Goal: Task Accomplishment & Management: Manage account settings

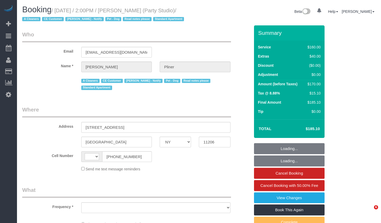
select select "NY"
select select "object:592"
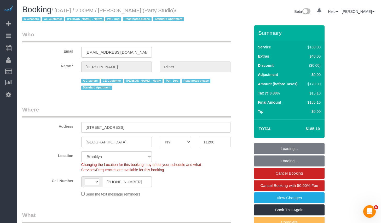
select select "string:US"
select select "object:1372"
select select "number:89"
select select "number:90"
select select "number:13"
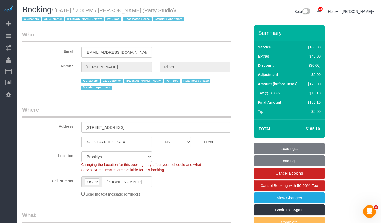
select select "number:7"
select select "string:stripe-pm_1Ra3TY4VGloSiKo7j3jCiqJ4"
select select "spot1"
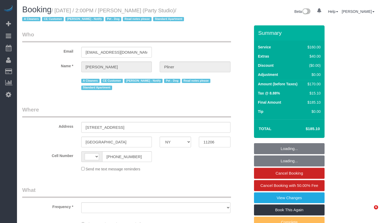
select select "NY"
select select "string:[GEOGRAPHIC_DATA]"
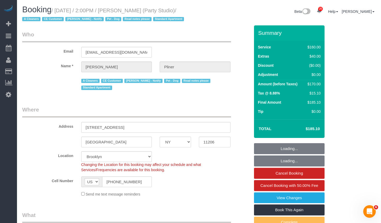
select select "number:89"
select select "number:90"
select select "number:13"
select select "number:7"
select select "string:stripe-pm_1Ra3TY4VGloSiKo7j3jCiqJ4"
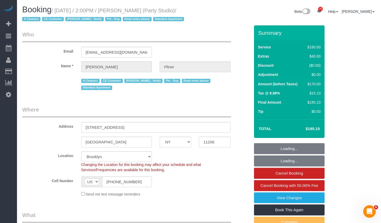
select select "object:1518"
select select "spot1"
select select "object:1522"
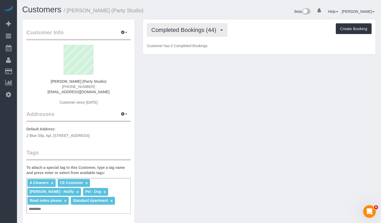
click at [197, 30] on span "Completed Bookings (44)" at bounding box center [184, 30] width 67 height 7
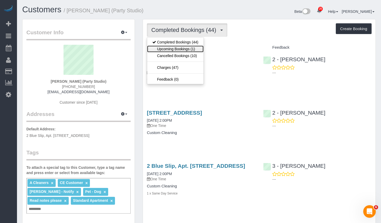
click at [183, 48] on link "Upcoming Bookings (1)" at bounding box center [175, 48] width 56 height 7
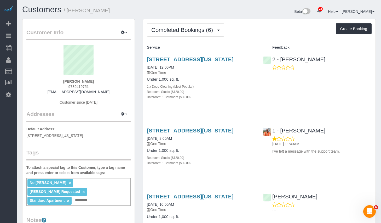
click at [219, 99] on div "Bathroom: 1 Bathroom ($30.00)" at bounding box center [201, 96] width 108 height 5
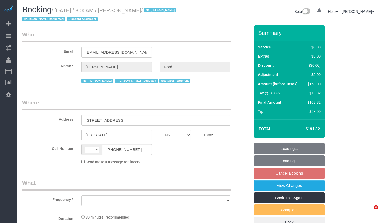
select select "NY"
select select "string:stripe-pm_1Je0bP4VGloSiKo7XKUZzyAh"
select select "number:89"
select select "number:90"
select select "number:15"
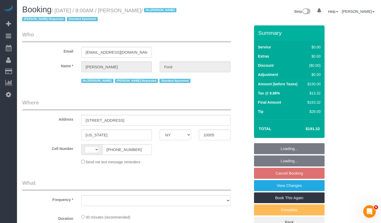
select select "number:6"
select select "string:US"
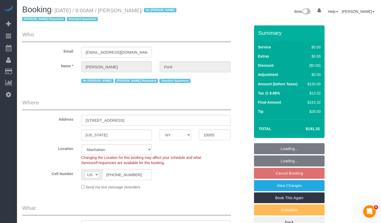
select select "object:1507"
select select "spot1"
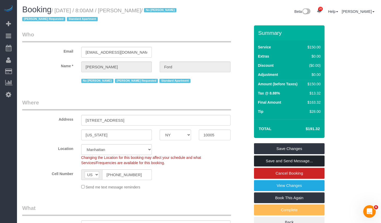
click at [269, 158] on link "Save and Send Message..." at bounding box center [289, 160] width 71 height 11
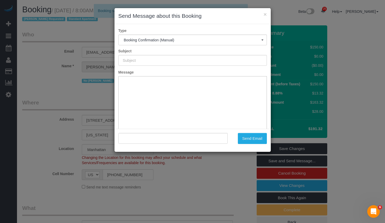
type input "Cleaning Confirmed for 09/29/2025 at 8:00am"
type input ""Stephen Ford" <sford88@gmail.com>"
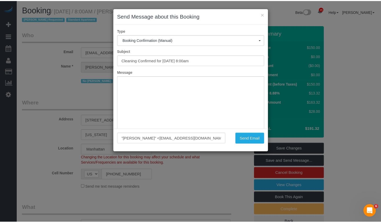
scroll to position [27, 0]
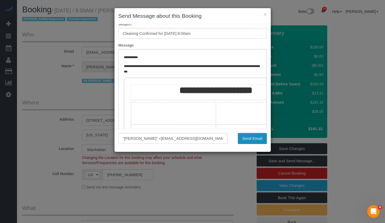
click at [257, 138] on button "Send Email" at bounding box center [252, 138] width 29 height 11
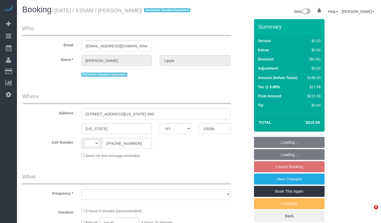
select select "NY"
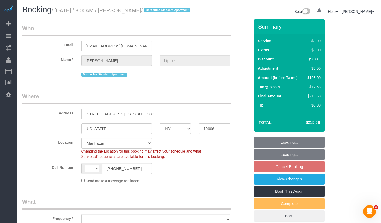
select select "object:593"
select select "string:stripe-pm_1RCPZs4VGloSiKo7ysY49JBj"
select select "string:[GEOGRAPHIC_DATA]"
select select "spot1"
select select "number:56"
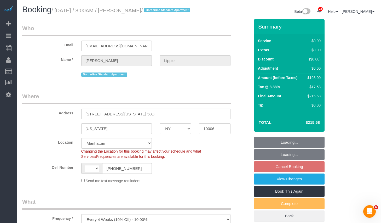
select select "number:76"
select select "number:15"
select select "number:6"
select select "2"
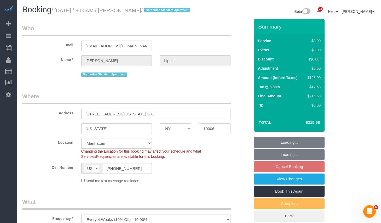
select select "object:1530"
select select "2"
click at [272, 184] on link "View Changes" at bounding box center [289, 178] width 71 height 11
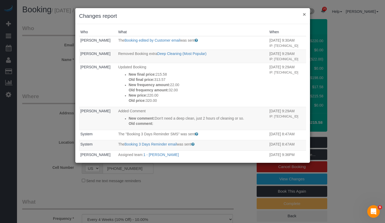
click at [305, 15] on button "×" at bounding box center [304, 14] width 3 height 5
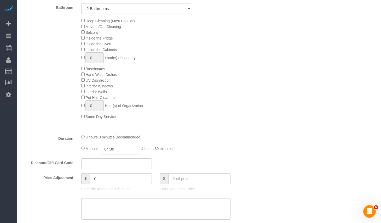
scroll to position [344, 0]
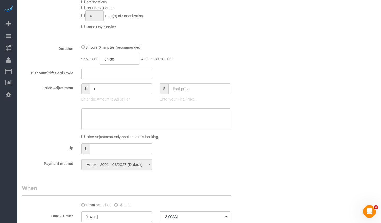
click at [85, 50] on div "3 hours 0 minutes (recommended)" at bounding box center [155, 47] width 149 height 6
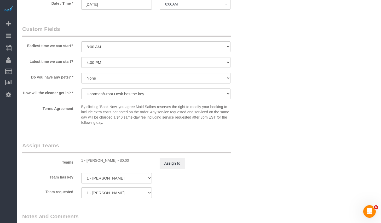
select select "spot58"
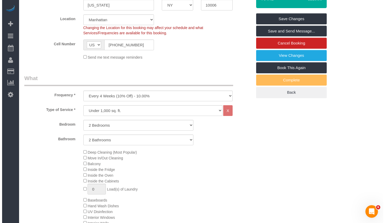
scroll to position [0, 0]
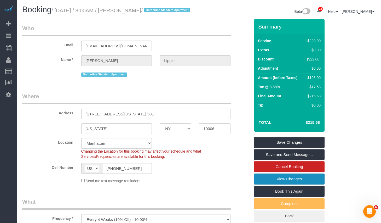
click at [285, 184] on link "View Changes" at bounding box center [289, 178] width 71 height 11
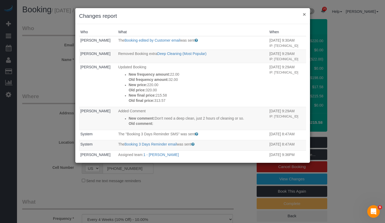
click at [303, 14] on button "×" at bounding box center [304, 14] width 3 height 5
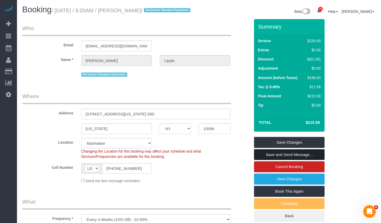
click at [279, 160] on link "Save and Send Message..." at bounding box center [289, 154] width 71 height 11
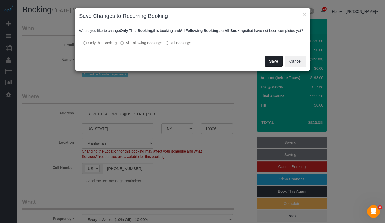
click at [269, 66] on button "Save" at bounding box center [274, 61] width 18 height 11
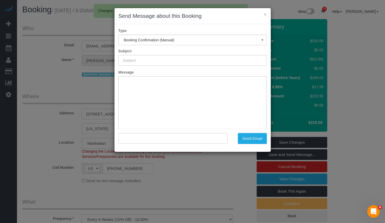
type input "Cleaning Confirmed for 09/25/2025 at 8:00am"
type input ""Clifton Lipple" <clipple@gmail.com>"
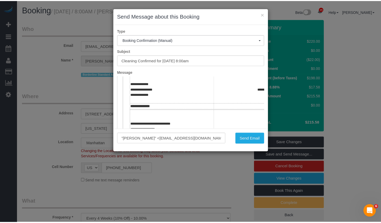
scroll to position [159, 0]
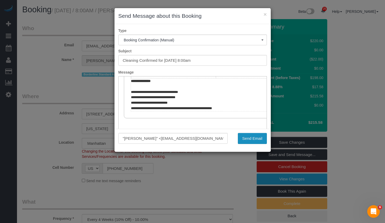
click at [250, 139] on button "Send Email" at bounding box center [252, 138] width 29 height 11
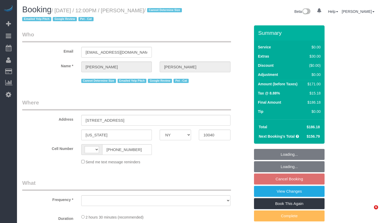
select select "NY"
select select "string:[GEOGRAPHIC_DATA]"
select select "object:830"
select select "number:59"
select select "number:73"
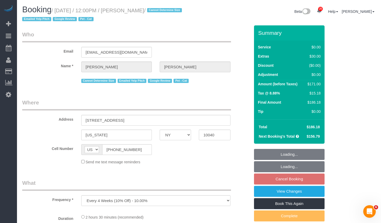
select select "number:15"
select select "number:5"
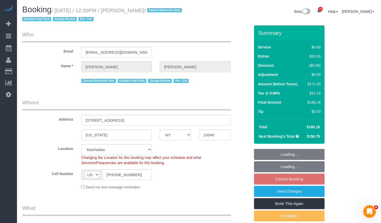
select select "string:stripe-pm_1QuRgR4VGloSiKo7ytunWo7w"
select select "spot5"
select select "1"
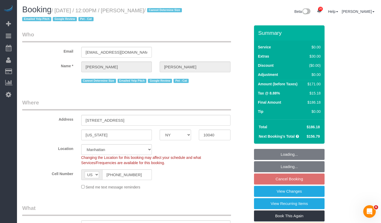
select select "object:1524"
select select "1"
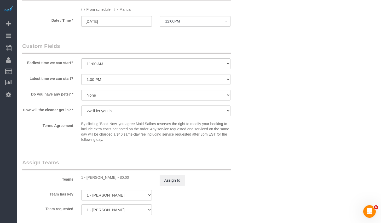
scroll to position [636, 0]
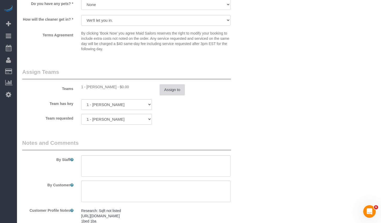
click at [169, 90] on button "Assign to" at bounding box center [172, 89] width 25 height 11
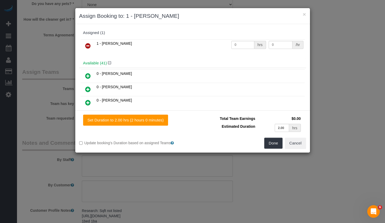
click at [90, 45] on icon at bounding box center [87, 46] width 5 height 6
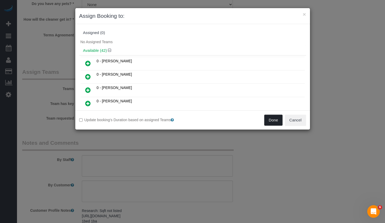
click at [270, 121] on button "Done" at bounding box center [273, 119] width 18 height 11
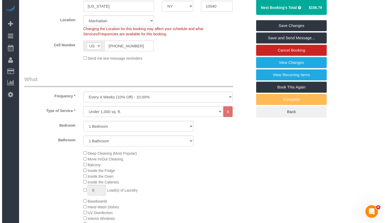
scroll to position [0, 0]
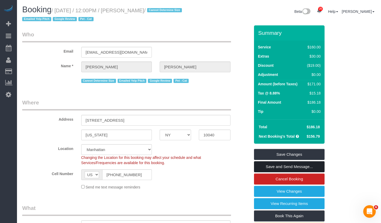
click at [286, 168] on link "Save and Send Message..." at bounding box center [289, 166] width 71 height 11
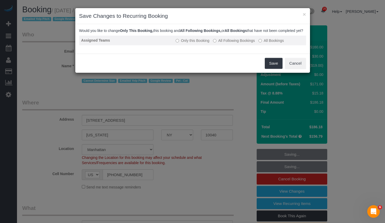
click at [232, 43] on label "All Following Bookings" at bounding box center [234, 40] width 42 height 5
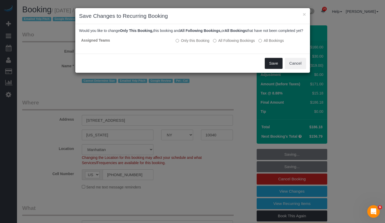
click at [276, 66] on button "Save" at bounding box center [274, 63] width 18 height 11
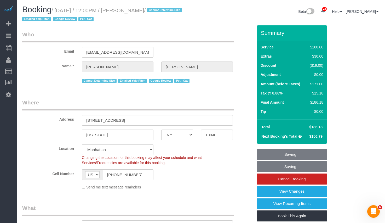
click at [276, 56] on div "Saving... Cancel" at bounding box center [192, 46] width 235 height 19
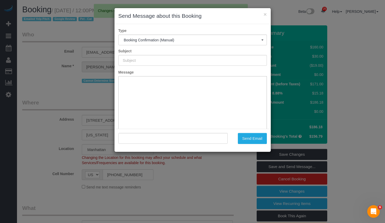
type input "Cleaning Confirmed for [DATE] 12:00pm"
type input ""[PERSON_NAME]" <[EMAIL_ADDRESS][DOMAIN_NAME]>"
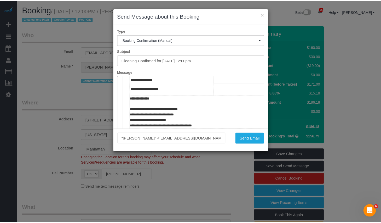
scroll to position [232, 0]
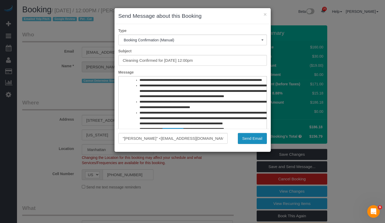
click at [253, 142] on button "Send Email" at bounding box center [252, 138] width 29 height 11
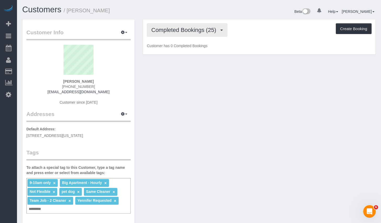
click at [178, 28] on span "Completed Bookings (25)" at bounding box center [184, 30] width 67 height 7
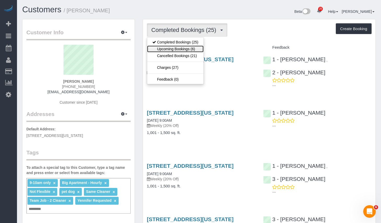
click at [165, 49] on link "Upcoming Bookings (6)" at bounding box center [175, 48] width 56 height 7
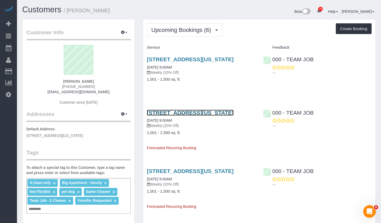
click at [228, 116] on link "[STREET_ADDRESS][US_STATE]" at bounding box center [190, 113] width 87 height 6
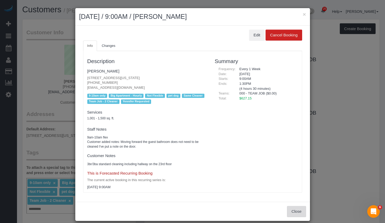
click at [297, 210] on button "Close" at bounding box center [296, 211] width 19 height 11
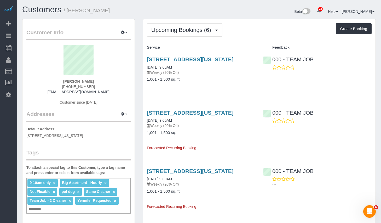
click at [378, 110] on div "Upcoming Bookings (6) Completed Bookings (25) Upcoming Bookings (6) Cancelled B…" at bounding box center [259, 213] width 241 height 388
click at [169, 30] on span "Upcoming Bookings (6)" at bounding box center [182, 30] width 62 height 7
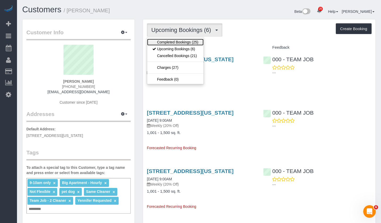
click at [173, 42] on link "Completed Bookings (25)" at bounding box center [175, 42] width 56 height 7
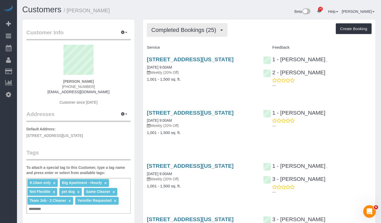
click at [188, 27] on span "Completed Bookings (25)" at bounding box center [184, 30] width 67 height 7
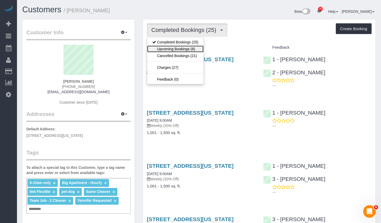
click at [170, 46] on link "Upcoming Bookings (6)" at bounding box center [175, 48] width 56 height 7
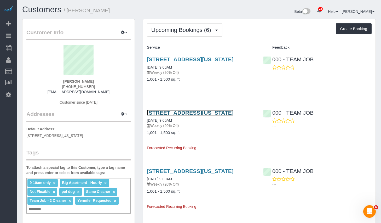
click at [192, 116] on link "15 West 96th Street #23, New York, NY 10025" at bounding box center [190, 113] width 87 height 6
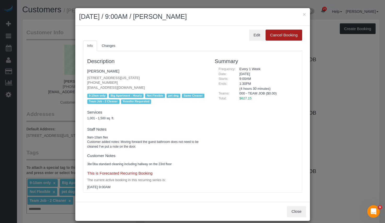
click at [288, 32] on button "Cancel Booking" at bounding box center [284, 35] width 36 height 11
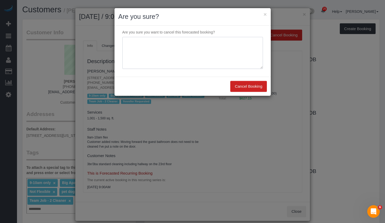
click at [174, 51] on textarea at bounding box center [192, 53] width 141 height 32
click at [156, 48] on textarea at bounding box center [192, 53] width 141 height 32
paste textarea "Hi I need to cancel upcoming cleanings as construction will be for next month o…"
type textarea "Hi I need to cancel upcoming cleanings as construction will be for next month o…"
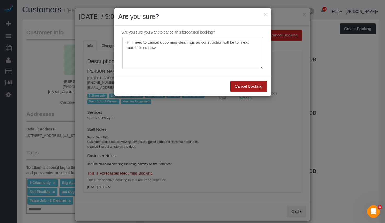
click at [244, 83] on button "Cancel Booking" at bounding box center [248, 86] width 36 height 11
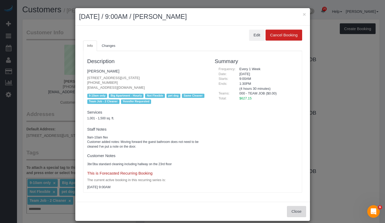
click at [292, 213] on button "Close" at bounding box center [296, 211] width 19 height 11
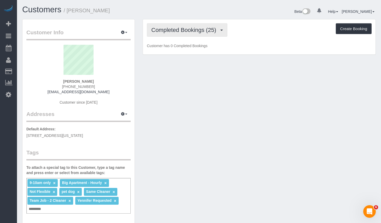
click at [185, 36] on button "Completed Bookings (25)" at bounding box center [187, 29] width 81 height 13
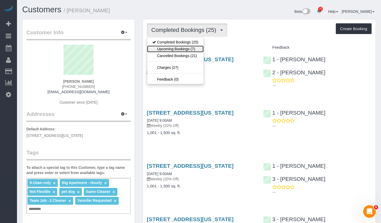
click at [180, 48] on link "Upcoming Bookings (7)" at bounding box center [175, 48] width 56 height 7
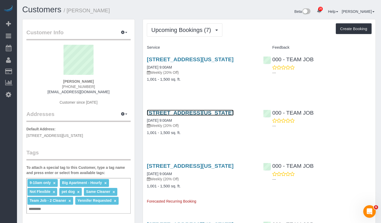
click at [182, 116] on link "[STREET_ADDRESS][US_STATE]" at bounding box center [190, 113] width 87 height 6
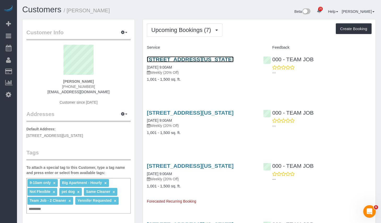
click at [192, 59] on link "[STREET_ADDRESS][US_STATE]" at bounding box center [190, 59] width 87 height 6
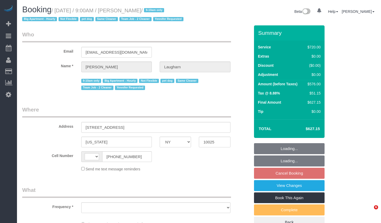
select select "NY"
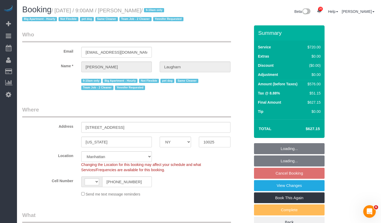
select select "string:[GEOGRAPHIC_DATA]"
select select "object:841"
select select "string:stripe-pm_1Qg79n4VGloSiKo7Xb5RYN0j"
select select "object:1509"
select select "2"
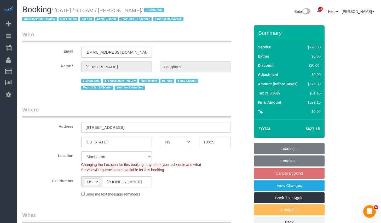
select select "270"
select select "spot2"
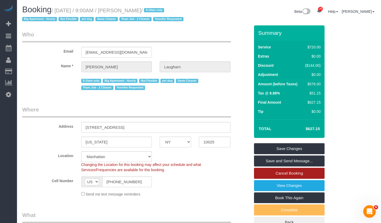
click at [281, 172] on link "Cancel Booking" at bounding box center [289, 173] width 71 height 11
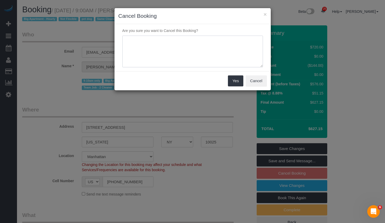
click at [164, 51] on textarea at bounding box center [192, 52] width 141 height 32
paste textarea "Hi I need to cancel upcoming cleanings as construction will be for next month o…"
type textarea "Hi I need to cancel upcoming cleanings as construction will be for next month o…"
click at [233, 82] on button "Yes" at bounding box center [235, 80] width 15 height 11
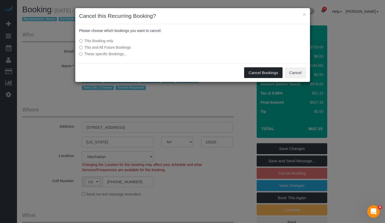
click at [270, 74] on button "Cancel Bookings" at bounding box center [263, 72] width 38 height 11
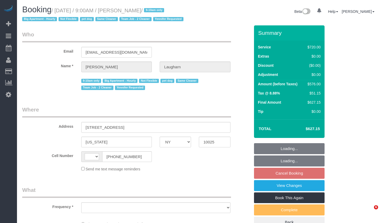
select select "NY"
select select "string:[GEOGRAPHIC_DATA]"
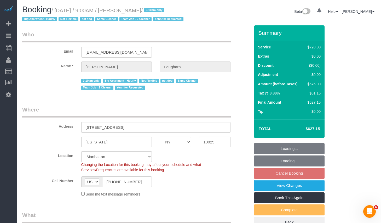
select select "object:841"
select select "2"
select select "270"
select select "spot2"
select select "number:89"
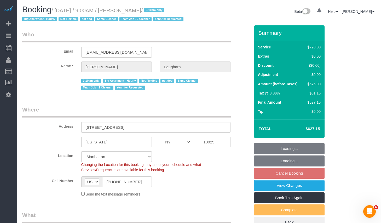
select select "number:70"
select select "number:13"
select select "number:6"
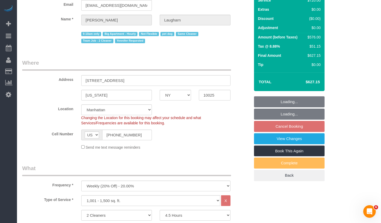
select select "object:1079"
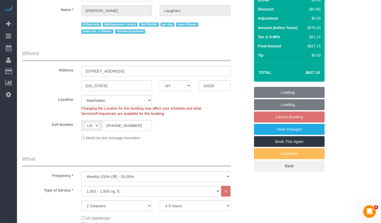
select select "string:stripe-pm_1Qg79n4VGloSiKo7Xb5RYN0j"
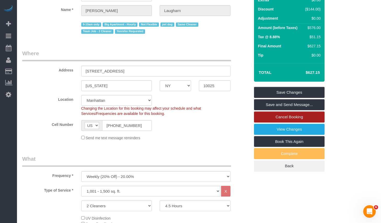
click at [276, 122] on link "Cancel Booking" at bounding box center [289, 116] width 71 height 11
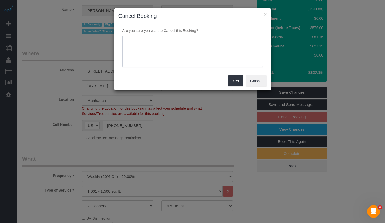
click at [183, 40] on textarea at bounding box center [192, 52] width 141 height 32
paste textarea "Hi I need to cancel upcoming cleanings as construction will be for next month o…"
type textarea "Hi I need to cancel upcoming cleanings as construction will be for next month o…"
click at [236, 81] on button "Yes" at bounding box center [235, 80] width 15 height 11
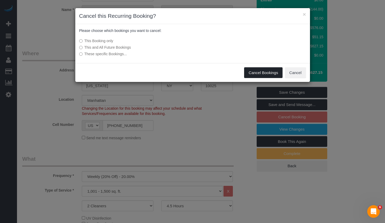
click at [246, 71] on button "Cancel Bookings" at bounding box center [263, 72] width 38 height 11
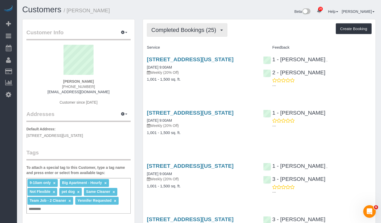
click at [180, 31] on span "Completed Bookings (25)" at bounding box center [184, 30] width 67 height 7
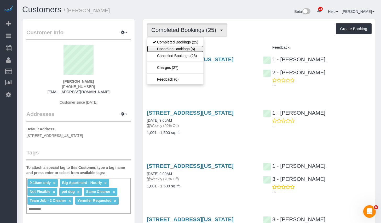
click at [172, 46] on link "Upcoming Bookings (6)" at bounding box center [175, 48] width 56 height 7
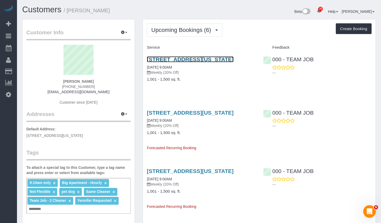
click at [182, 59] on link "[STREET_ADDRESS][US_STATE]" at bounding box center [190, 59] width 87 height 6
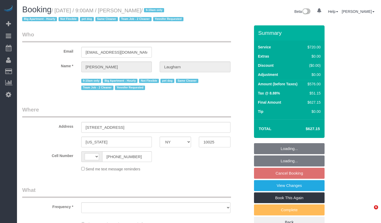
select select "NY"
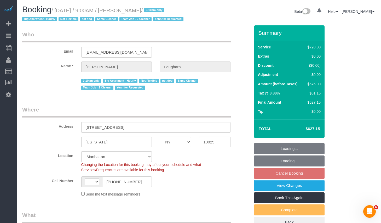
select select "object:598"
select select "string:[GEOGRAPHIC_DATA]"
select select "string:stripe-pm_1Qg79n4VGloSiKo7Xb5RYN0j"
select select "spot2"
select select "number:89"
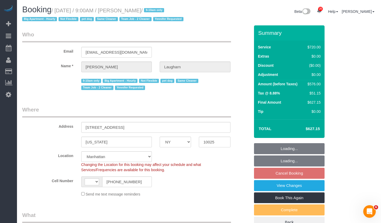
select select "number:70"
select select "number:13"
select select "number:6"
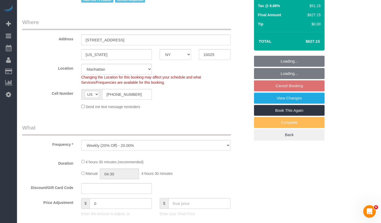
select select "2"
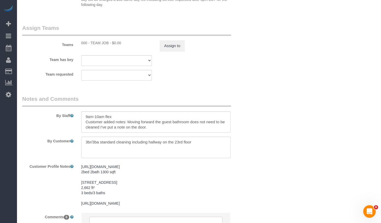
scroll to position [645, 0]
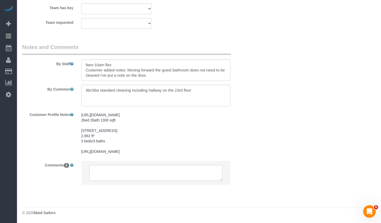
click at [213, 151] on pre "[URL][DOMAIN_NAME] 2bed 2bath 1300 sqft [STREET_ADDRESS] 2,662 ft² 3 beds/3 bat…" at bounding box center [155, 133] width 149 height 42
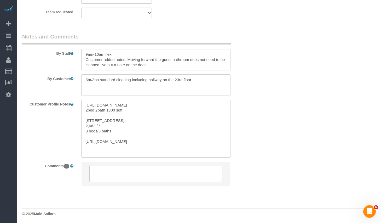
click at [58, 134] on div "Customer Profile Notes https://streeteasy.com/building/the-grand-chelsea/12bc 2…" at bounding box center [136, 129] width 236 height 58
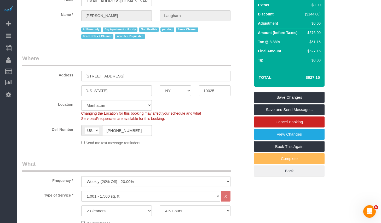
scroll to position [114, 0]
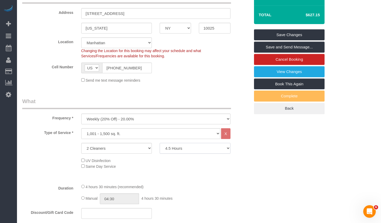
click at [182, 150] on select "2 Hours 2.5 Hours 3 Hours 3.5 Hours 4 Hours 4.5 Hours 5 Hours 5.5 Hours 6 Hours…" at bounding box center [195, 148] width 71 height 11
select select "360"
click at [160, 143] on select "2 Hours 2.5 Hours 3 Hours 3.5 Hours 4 Hours 4.5 Hours 5 Hours 5.5 Hours 6 Hours…" at bounding box center [195, 148] width 71 height 11
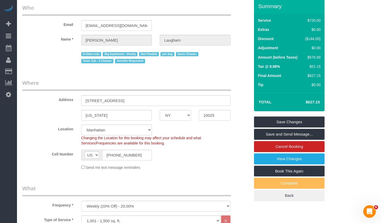
scroll to position [0, 0]
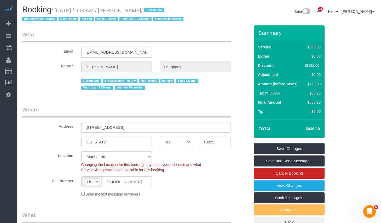
select select "spot62"
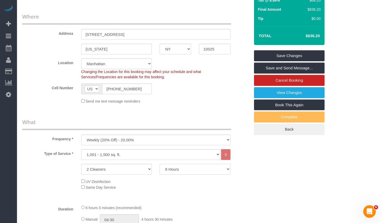
scroll to position [182, 0]
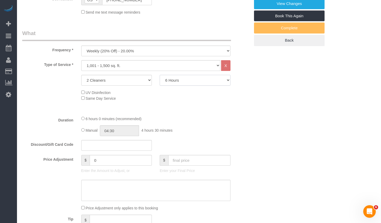
click at [178, 83] on select "2 Hours 2.5 Hours 3 Hours 3.5 Hours 4 Hours 4.5 Hours 5 Hours 5.5 Hours 6 Hours…" at bounding box center [195, 80] width 71 height 11
click at [131, 81] on select "1 Cleaner 2 Cleaners 3 Cleaners 4 Cleaners 5 Cleaners" at bounding box center [116, 80] width 71 height 11
select select "3"
click at [81, 75] on select "1 Cleaner 2 Cleaners 3 Cleaners 4 Cleaners 5 Cleaners" at bounding box center [116, 80] width 71 height 11
click at [187, 80] on select "2 Hours 2.5 Hours 3 Hours 3.5 Hours 4 Hours 4.5 Hours 5 Hours 5.5 Hours 6 Hours…" at bounding box center [195, 80] width 71 height 11
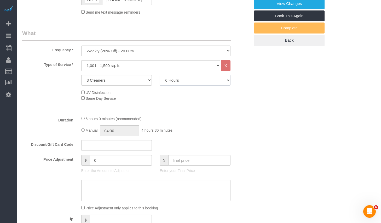
select select "240"
click at [160, 75] on select "2 Hours 2.5 Hours 3 Hours 3.5 Hours 4 Hours 4.5 Hours 5 Hours 5.5 Hours 6 Hours…" at bounding box center [195, 80] width 71 height 11
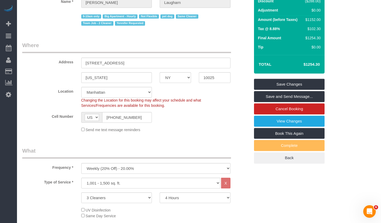
scroll to position [0, 0]
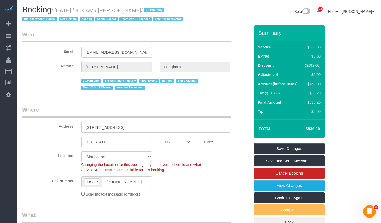
select select "spot122"
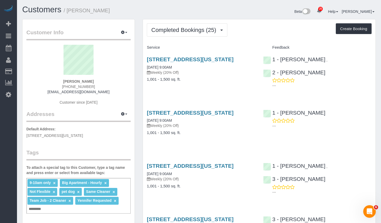
click at [192, 26] on button "Completed Bookings (25)" at bounding box center [187, 29] width 81 height 13
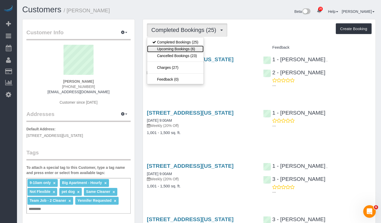
click at [173, 48] on link "Upcoming Bookings (6)" at bounding box center [175, 48] width 56 height 7
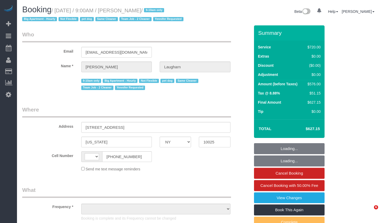
select select "NY"
select select "object:607"
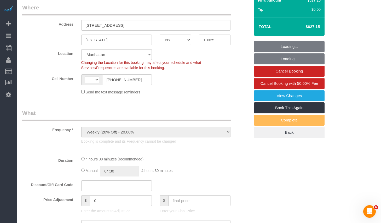
select select "string:[GEOGRAPHIC_DATA]"
select select "string:stripe-pm_1Qg79n4VGloSiKo7Xb5RYN0j"
select select "object:862"
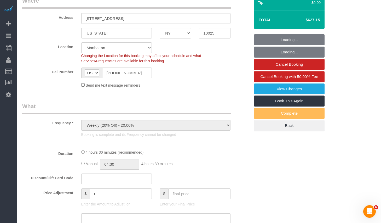
scroll to position [124, 0]
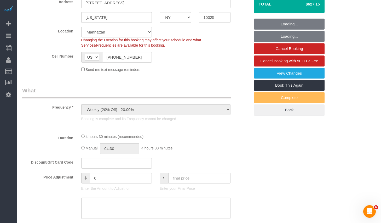
select select "spot1"
select select "number:89"
select select "number:70"
select select "number:13"
select select "number:6"
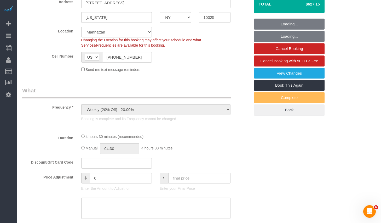
select select "2"
select select "270"
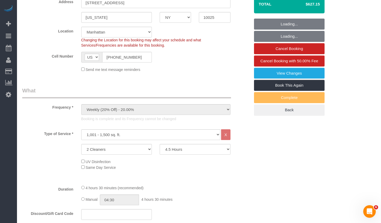
scroll to position [61, 0]
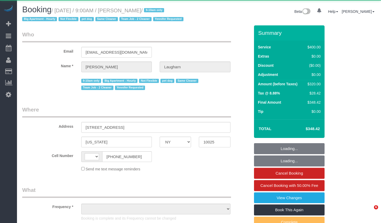
select select "NY"
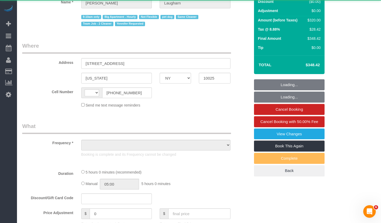
select select "string:[GEOGRAPHIC_DATA]"
select select "object:601"
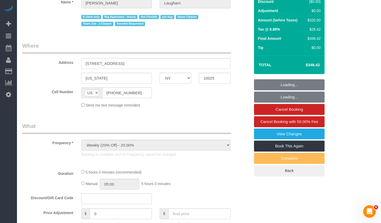
select select "number:89"
select select "number:70"
select select "number:13"
select select "number:6"
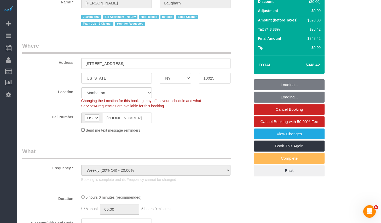
scroll to position [148, 0]
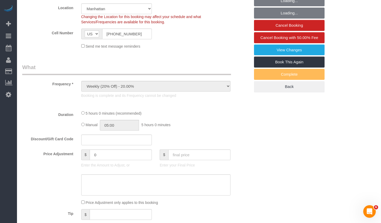
select select "string:stripe-pm_1Qg79n4VGloSiKo7Xb5RYN0j"
select select "300"
select select "spot1"
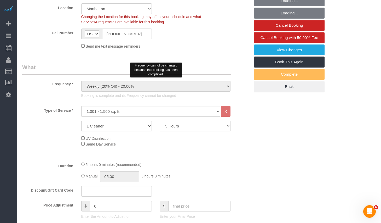
select select "object:1526"
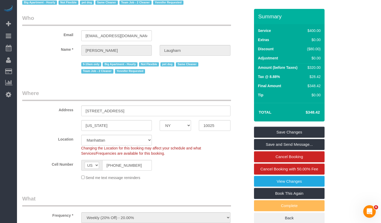
scroll to position [0, 0]
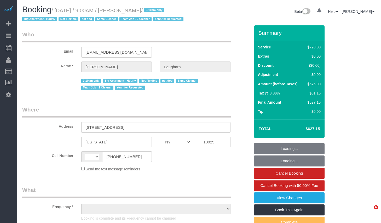
select select "NY"
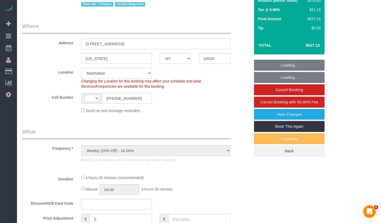
select select "object:611"
select select "string:[GEOGRAPHIC_DATA]"
select select "string:stripe-pm_1Qg79n4VGloSiKo7Xb5RYN0j"
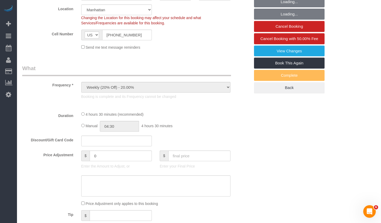
select select "2"
select select "270"
select select "spot1"
select select "number:89"
select select "number:70"
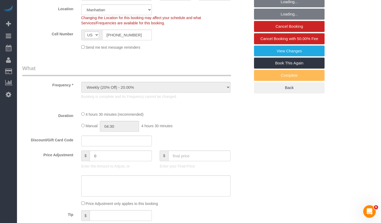
select select "number:13"
select select "number:6"
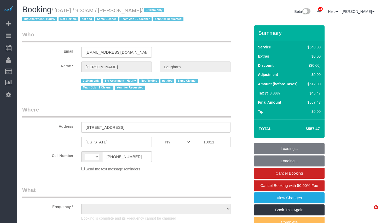
select select "NY"
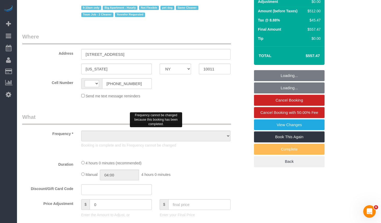
select select "string:[GEOGRAPHIC_DATA]"
select select "object:876"
select select "string:stripe-pm_1Qg79n4VGloSiKo7Xb5RYN0j"
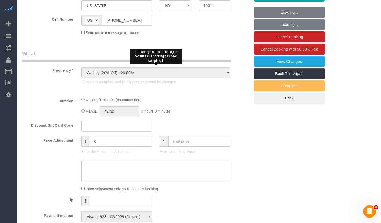
select select "2"
select select "240"
select select "number:89"
select select "number:90"
select select "number:13"
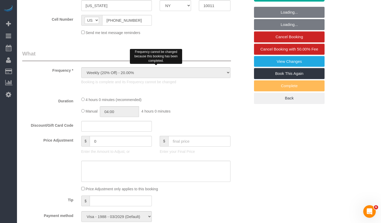
select select "number:6"
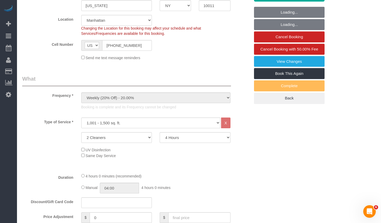
select select "object:1564"
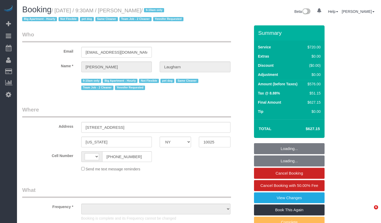
select select "NY"
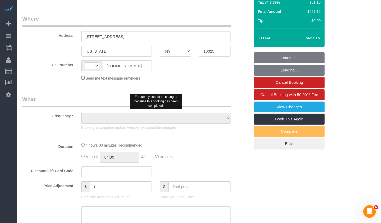
select select "string:[GEOGRAPHIC_DATA]"
select select "object:1026"
select select "string:stripe-pm_1Qg79n4VGloSiKo7Xb5RYN0j"
select select "number:89"
select select "number:90"
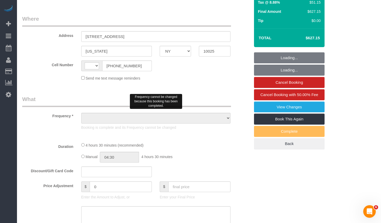
select select "number:13"
select select "number:6"
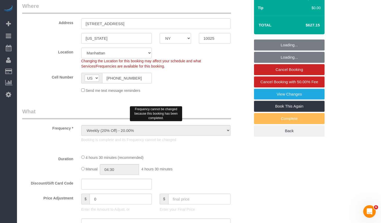
scroll to position [157, 0]
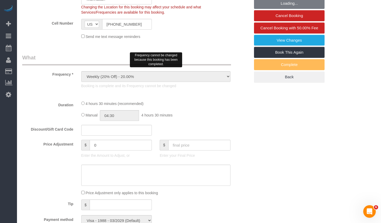
select select "object:1128"
select select "270"
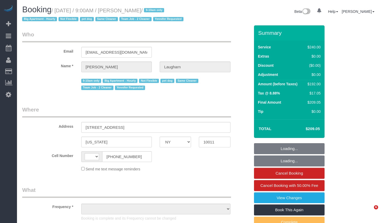
select select "NY"
select select "string:[GEOGRAPHIC_DATA]"
select select "number:89"
select select "number:90"
select select "number:13"
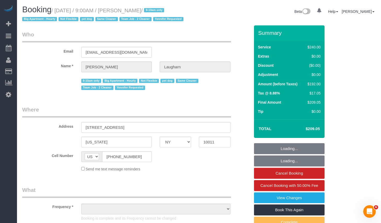
select select "number:6"
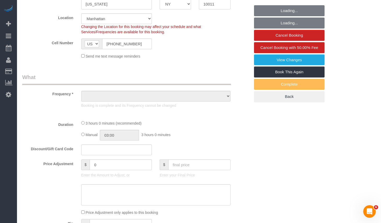
select select "180"
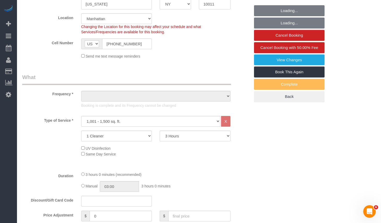
select select "object:1118"
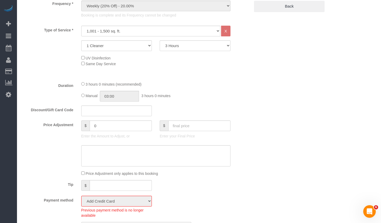
select select "spot1"
select select "object:1565"
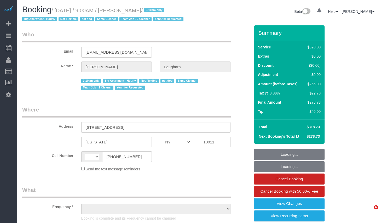
select select "NY"
select select "string:[GEOGRAPHIC_DATA]"
select select "object:874"
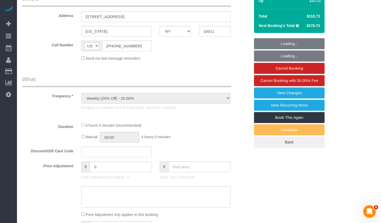
select select "240"
select select "spot1"
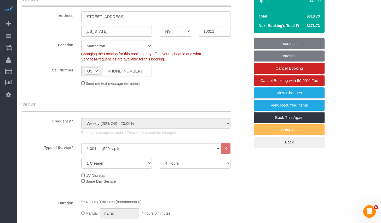
scroll to position [201, 0]
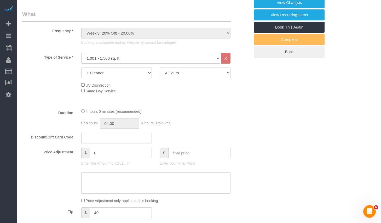
select select "object:972"
select select "number:89"
select select "number:90"
select select "number:13"
select select "number:5"
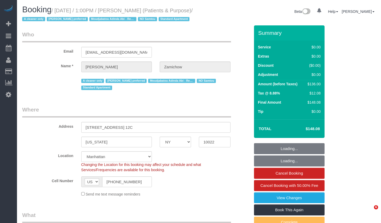
select select "NY"
select select "number:89"
select select "number:90"
select select "number:15"
select select "number:7"
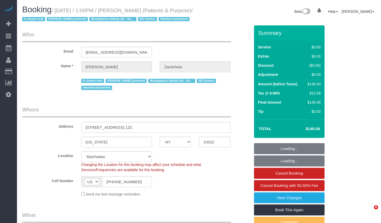
select select "object:1530"
select select "string:stripe-pm_1QChMk4VGloSiKo73YhVfFtE"
select select "spot1"
select select "1"
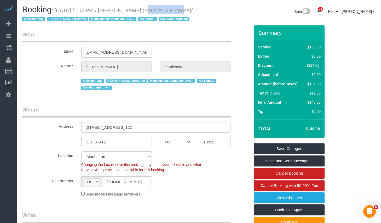
drag, startPoint x: 135, startPoint y: 10, endPoint x: 187, endPoint y: 10, distance: 52.0
click at [187, 10] on h1 "Booking / September 23, 2025 / 1:00PM / Audrey Zamichow (Patients & Purpose) / …" at bounding box center [108, 14] width 173 height 18
copy small "Audrey Zamichow"
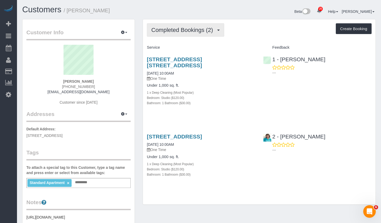
click at [177, 31] on span "Completed Bookings (2)" at bounding box center [183, 30] width 64 height 7
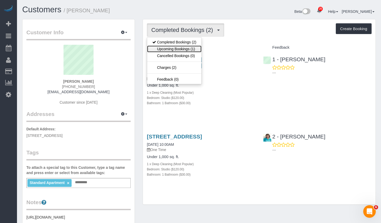
click at [171, 50] on link "Upcoming Bookings (1)" at bounding box center [174, 48] width 54 height 7
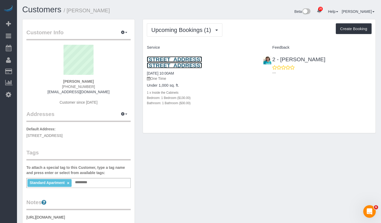
click at [195, 57] on link "969 Lafayette Avenue, Apt. 2l, Brooklyn, NY 11221" at bounding box center [174, 62] width 55 height 12
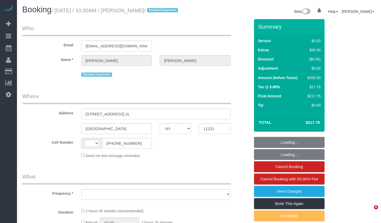
select select "NY"
select select "object:572"
select select "string:[GEOGRAPHIC_DATA]"
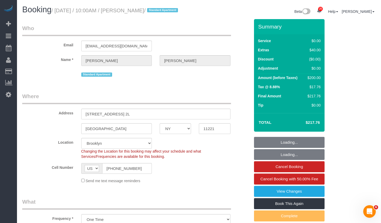
select select "string:stripe-pm_1Qw2pB4VGloSiKo73PI4aYpv"
select select "number:89"
select select "number:90"
select select "number:15"
select select "number:7"
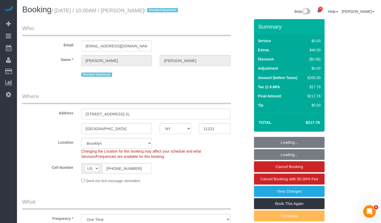
select select "object:1073"
select select "1"
select select "spot1"
select select "1"
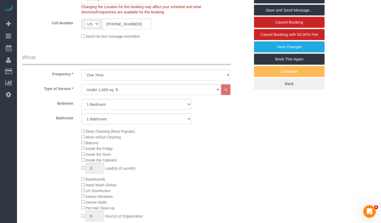
scroll to position [27, 0]
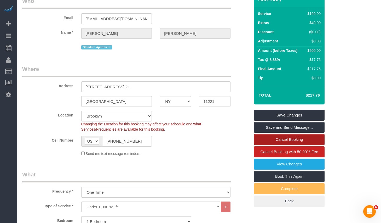
click at [287, 145] on link "Cancel Booking" at bounding box center [289, 139] width 71 height 11
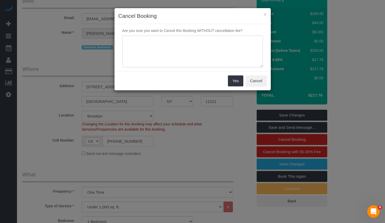
click at [163, 45] on textarea at bounding box center [192, 52] width 141 height 32
click at [168, 44] on textarea at bounding box center [192, 52] width 141 height 32
type textarea "Credit Card Declined"
click at [232, 80] on button "Yes" at bounding box center [235, 80] width 15 height 11
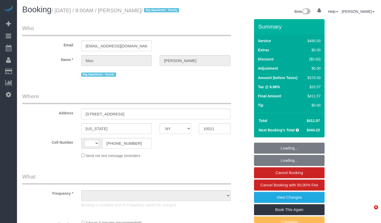
select select "NY"
select select "string:[GEOGRAPHIC_DATA]"
select select "object:588"
select select "number:56"
select select "number:71"
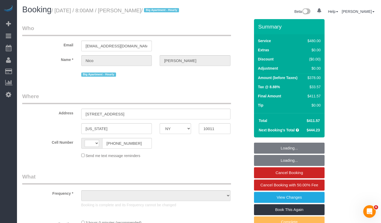
select select "number:15"
select select "number:5"
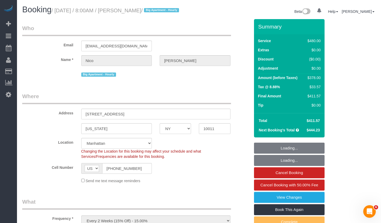
select select "string:stripe-pm_1S9SQ34VGloSiKo7tUmIp6Cx"
select select "180"
select select "spot1"
select select "object:1524"
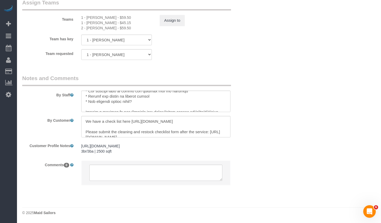
scroll to position [250, 0]
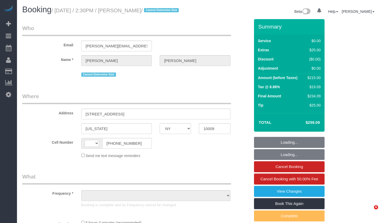
select select "NY"
select select "string:[GEOGRAPHIC_DATA]"
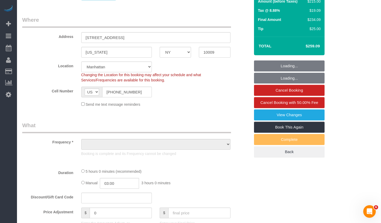
select select "string:stripe-pm_1S9w1p4VGloSiKo7JdvLSs3E"
select select "number:89"
select select "number:90"
select select "number:15"
select select "number:5"
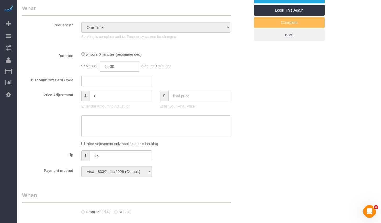
select select "object:1078"
select select "2"
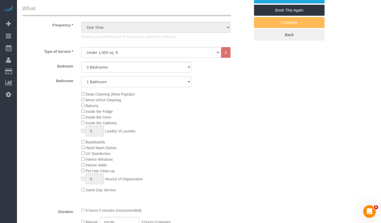
select select "2"
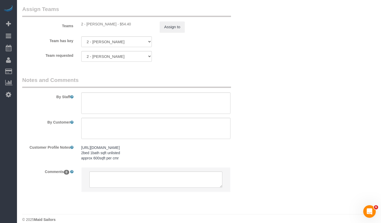
scroll to position [766, 0]
